Goal: Find specific page/section: Find specific page/section

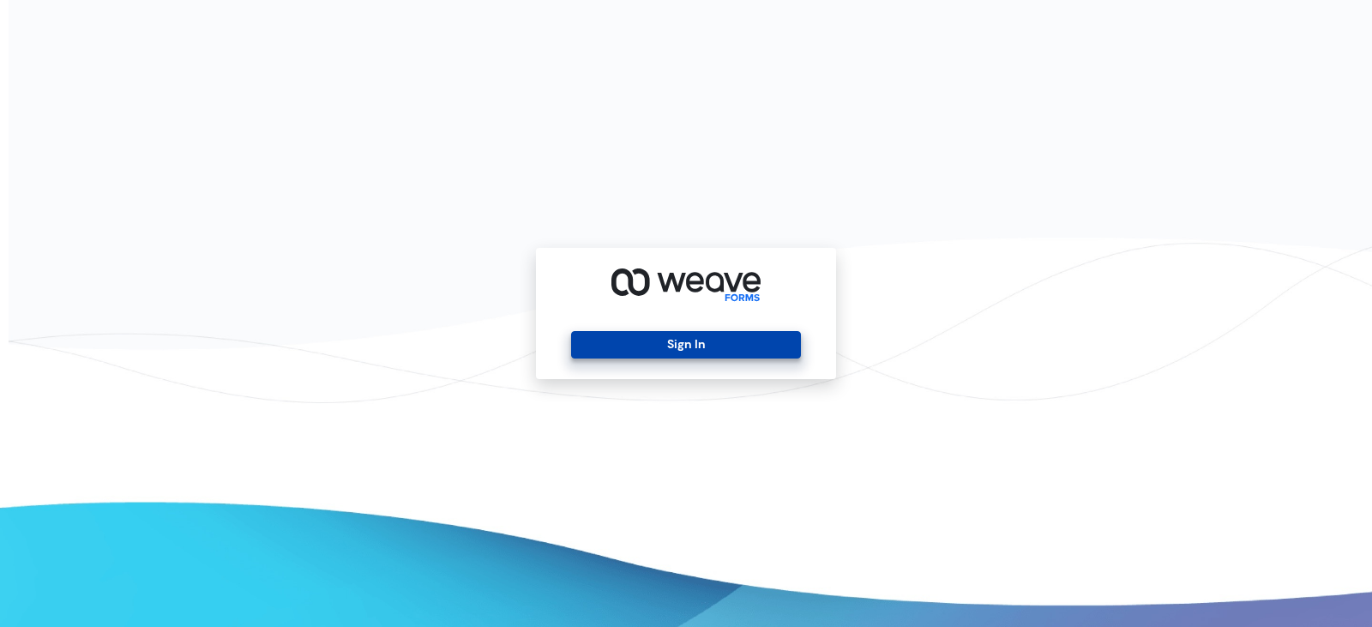
click at [667, 346] on button "Sign In" at bounding box center [685, 344] width 229 height 27
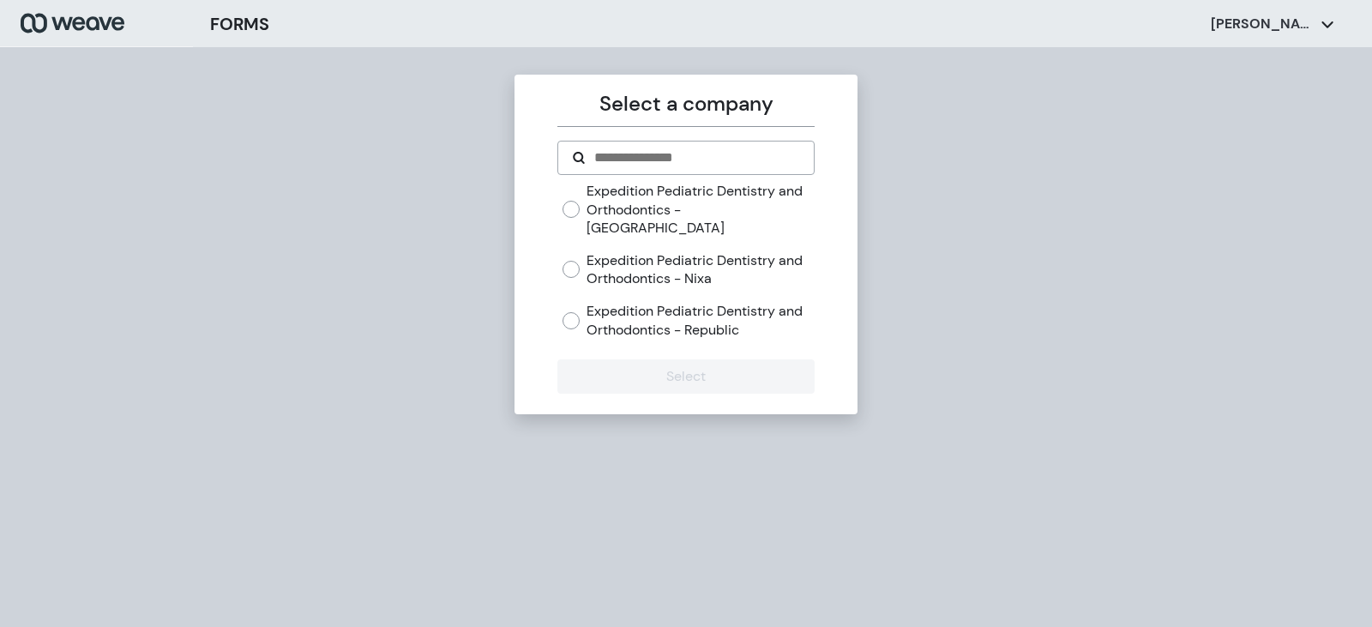
drag, startPoint x: 738, startPoint y: 304, endPoint x: 754, endPoint y: 337, distance: 36.8
click at [738, 304] on label "Expedition Pediatric Dentistry and Orthodontics - Republic" at bounding box center [700, 320] width 227 height 37
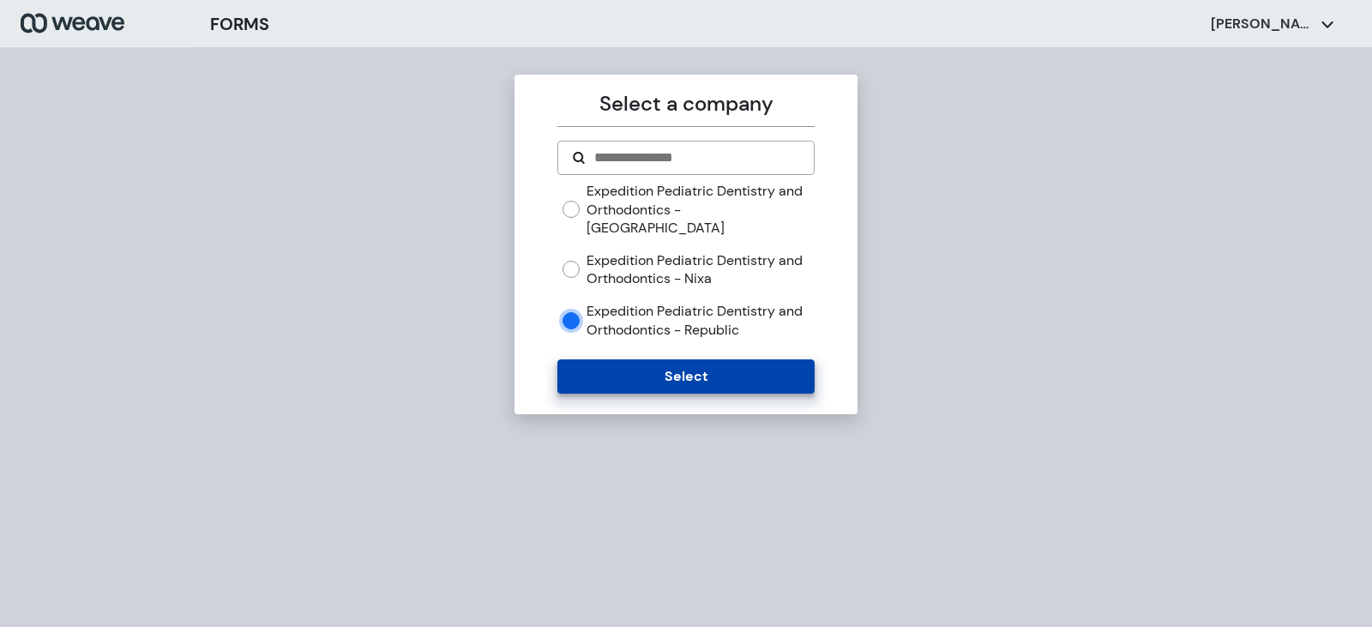
click at [754, 359] on button "Select" at bounding box center [685, 376] width 256 height 34
